Goal: Find specific page/section: Find specific page/section

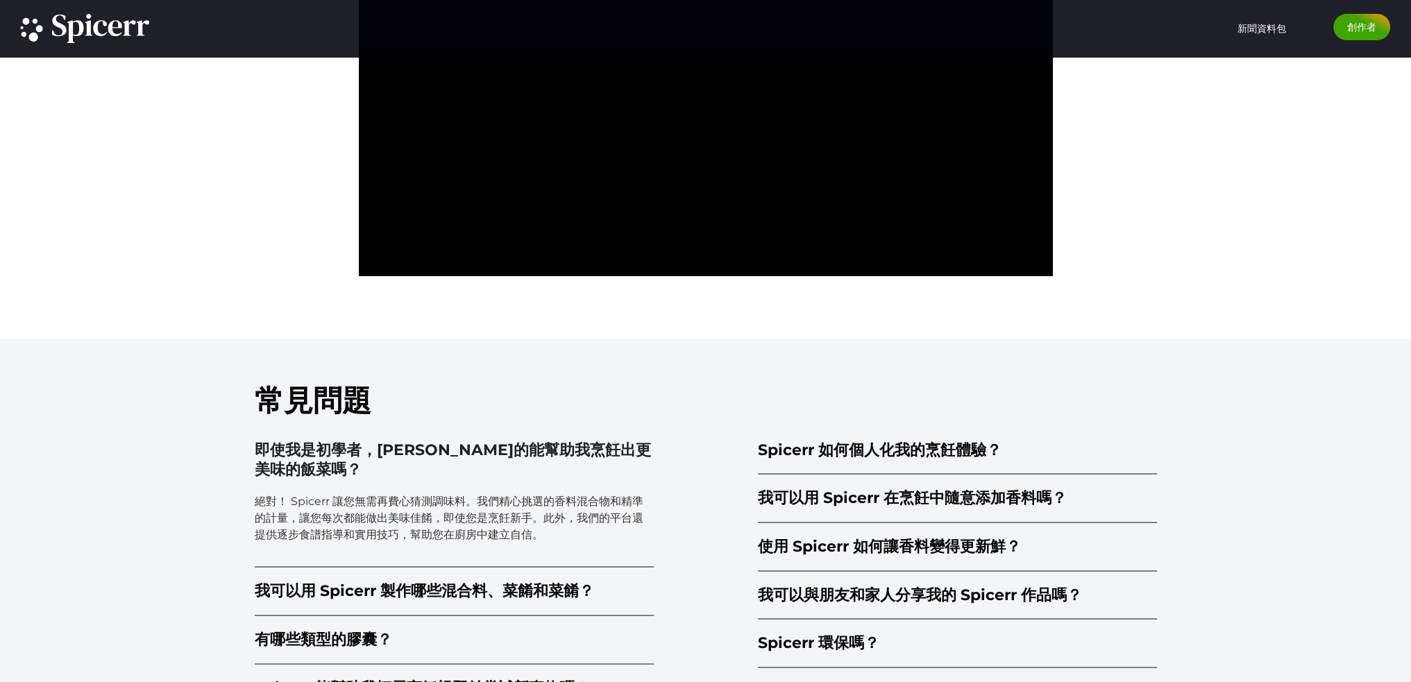
scroll to position [3507, 0]
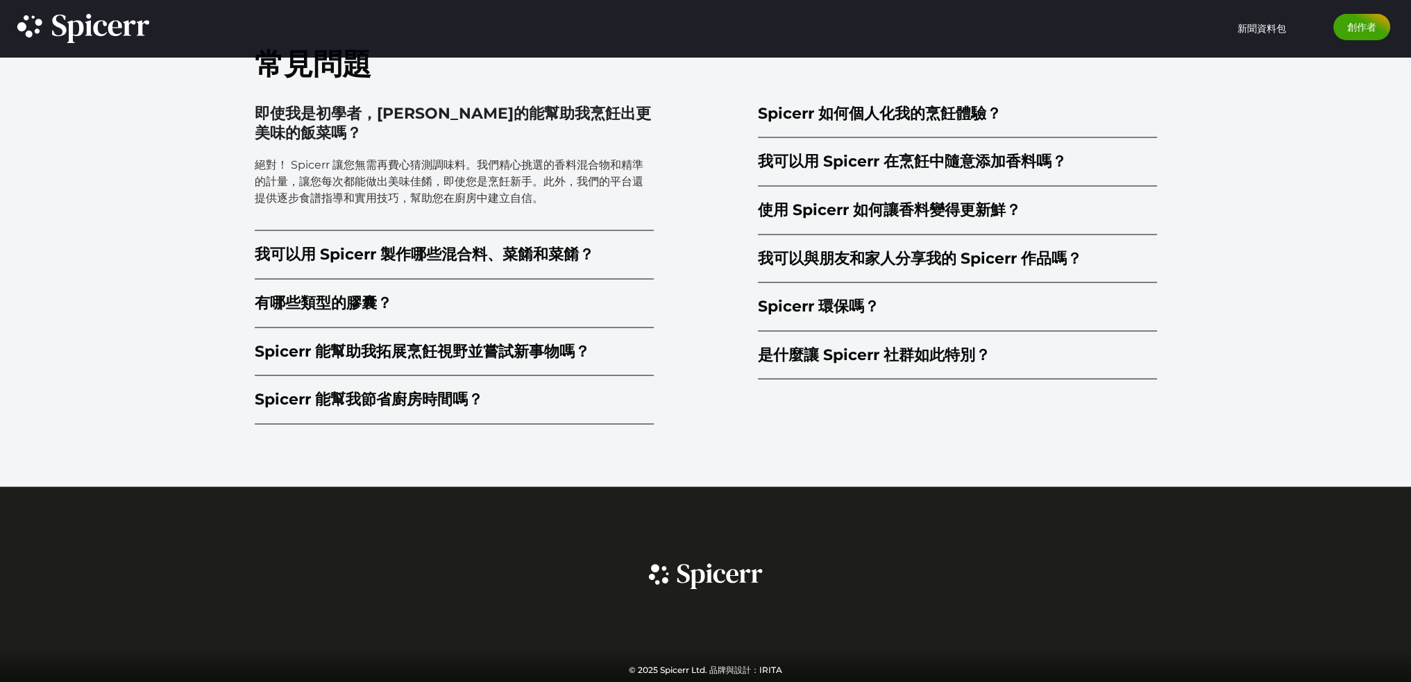
click at [1263, 312] on div "常見問題 即使我是初學者，[PERSON_NAME]的能幫助我烹飪出更美味的飯菜嗎？ 絕對！ Spicerr 讓您無需再費心猜測調味料。我們精心挑選的香料混合…" at bounding box center [705, 244] width 1411 height 484
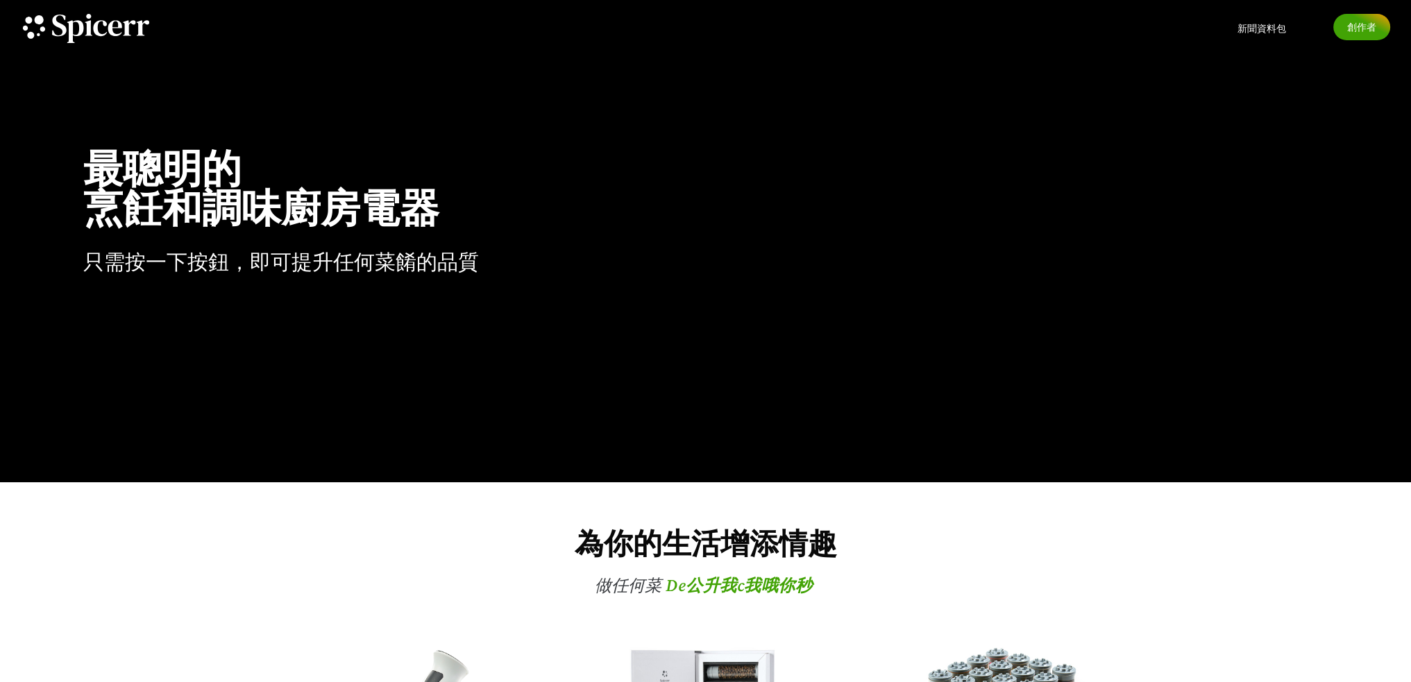
scroll to position [0, 0]
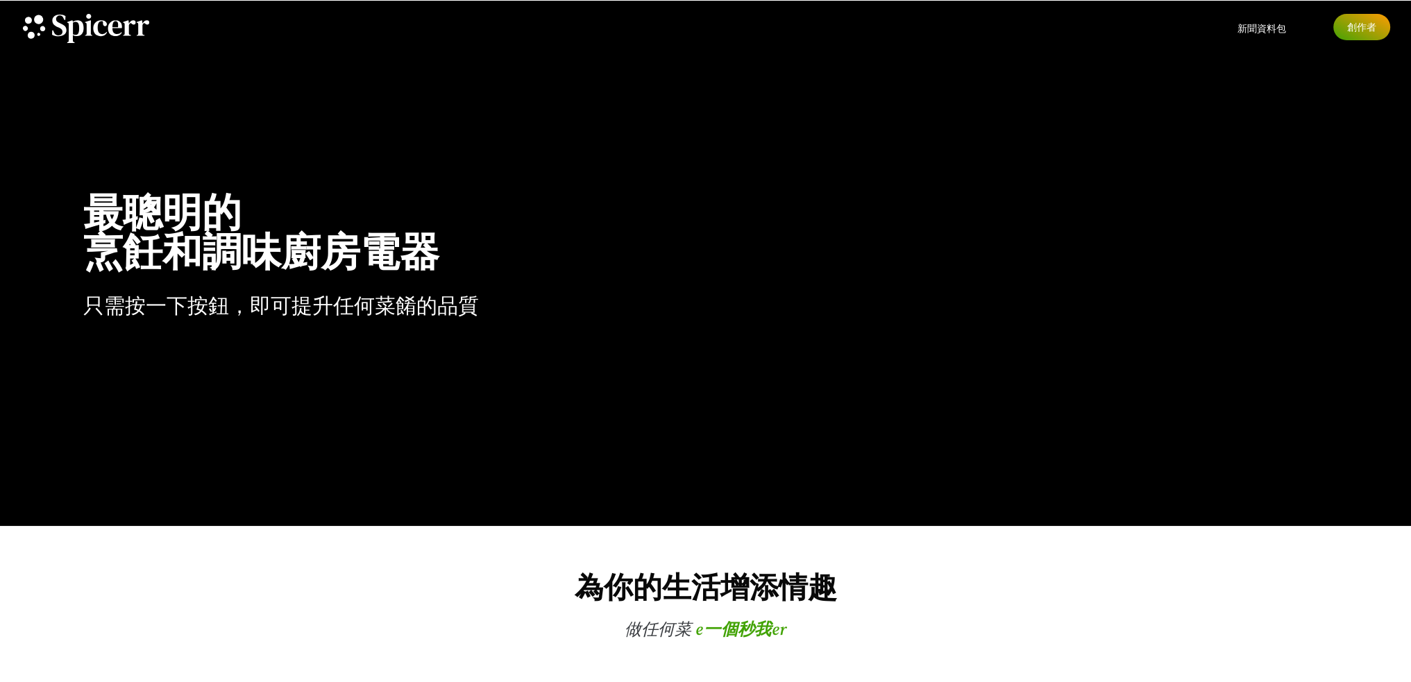
click at [1341, 30] on link "創作者" at bounding box center [1361, 27] width 57 height 26
click at [1257, 27] on font "新聞資料包" at bounding box center [1261, 28] width 49 height 12
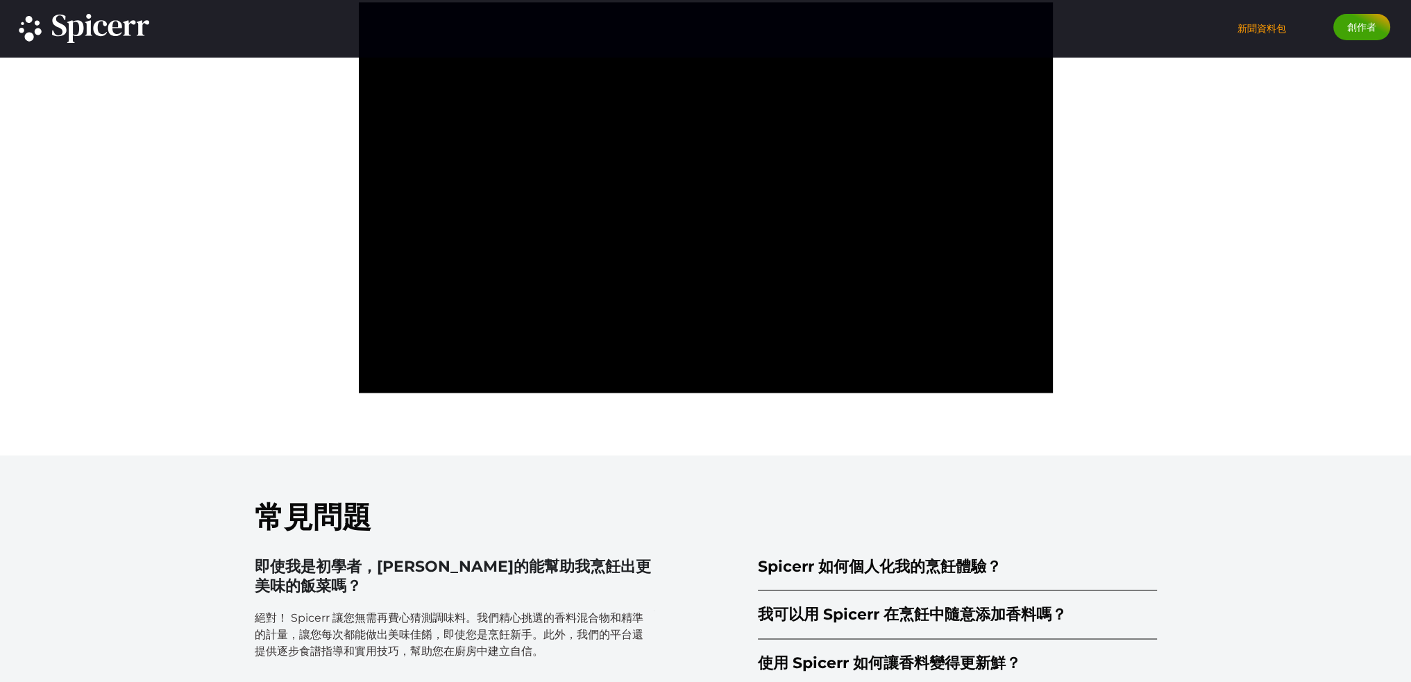
scroll to position [3507, 0]
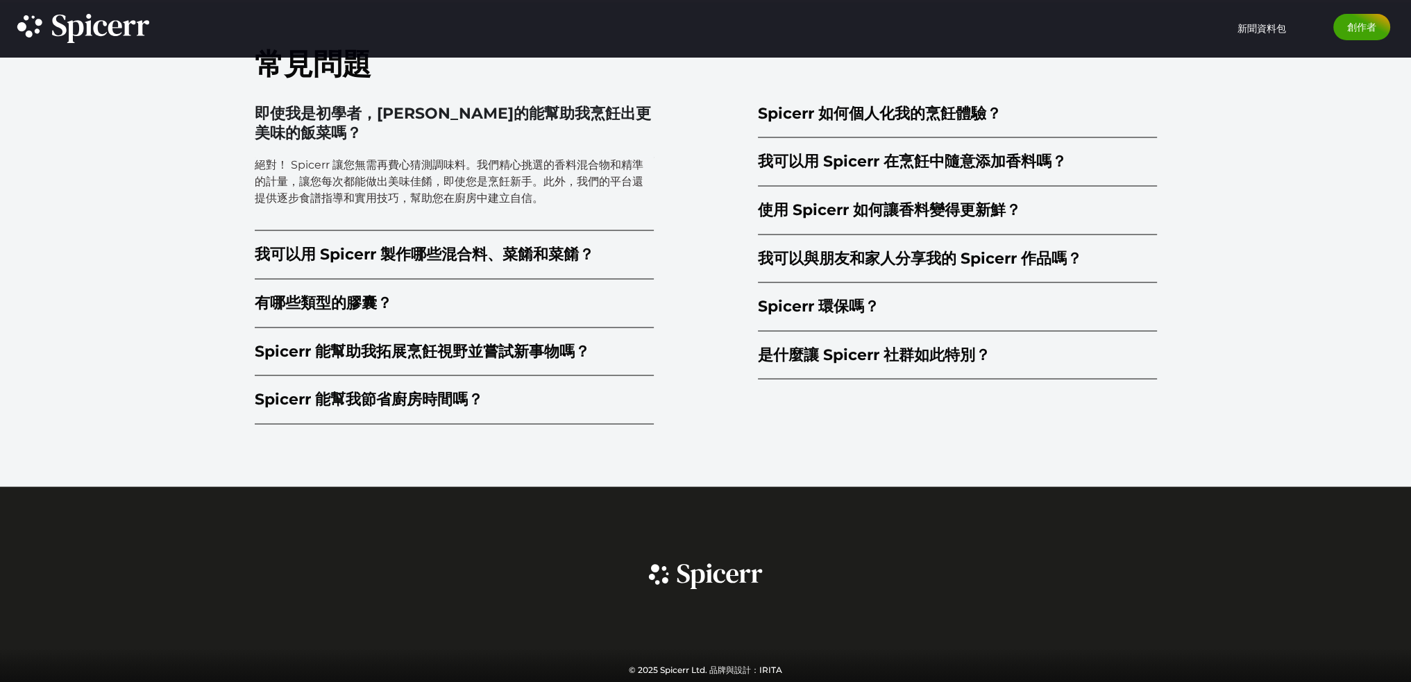
click at [1317, 210] on div "常見問題 即使我是初學者，[PERSON_NAME]的能幫助我烹飪出更美味的飯菜嗎？ 絕對！ Spicerr 讓您無需再費心猜測調味料。我們精心挑選的香料混合…" at bounding box center [705, 244] width 1411 height 484
